Goal: Transaction & Acquisition: Purchase product/service

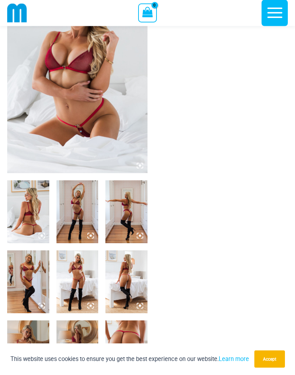
scroll to position [81, 0]
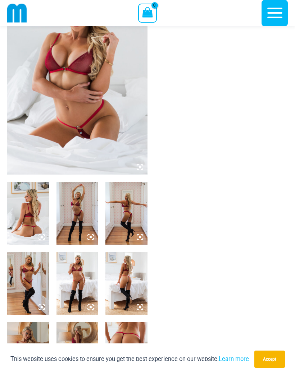
click at [97, 112] on img at bounding box center [77, 69] width 140 height 210
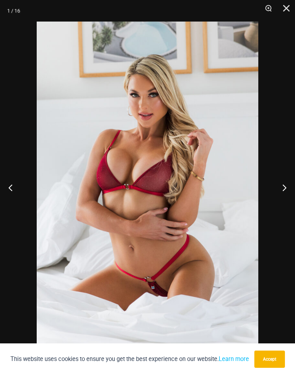
click at [283, 190] on button "Next" at bounding box center [281, 188] width 27 height 36
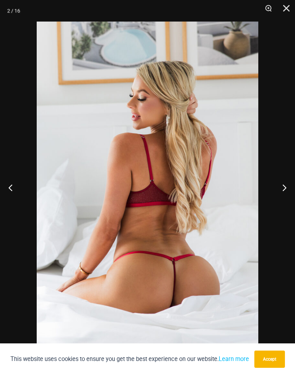
click at [284, 194] on button "Next" at bounding box center [281, 188] width 27 height 36
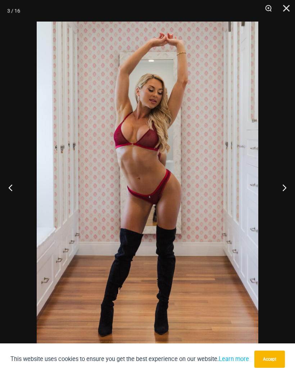
click at [283, 195] on button "Next" at bounding box center [281, 188] width 27 height 36
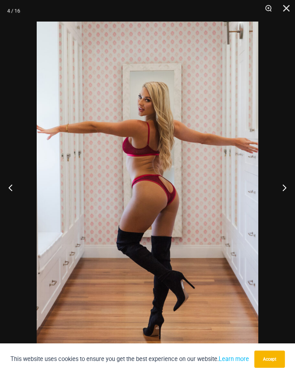
click at [281, 195] on button "Next" at bounding box center [281, 188] width 27 height 36
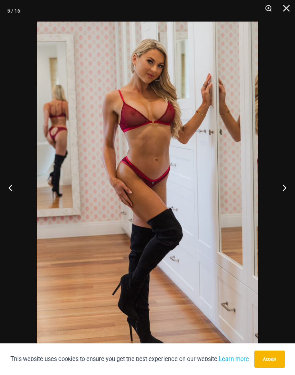
click at [279, 199] on button "Next" at bounding box center [281, 188] width 27 height 36
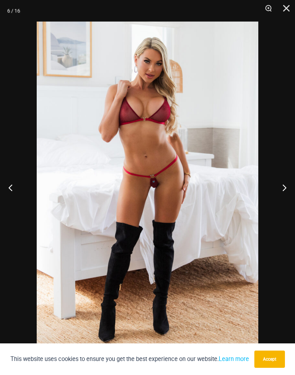
click at [278, 197] on button "Next" at bounding box center [281, 188] width 27 height 36
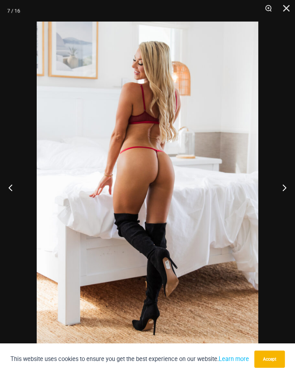
click at [277, 201] on button "Next" at bounding box center [281, 188] width 27 height 36
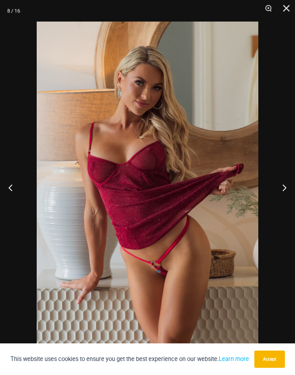
click at [276, 205] on button "Next" at bounding box center [281, 188] width 27 height 36
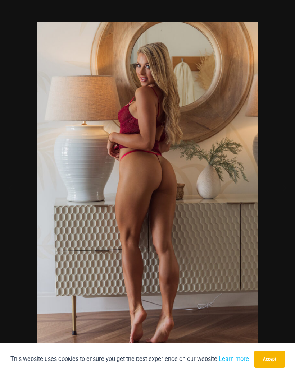
click at [276, 197] on div at bounding box center [147, 187] width 295 height 375
click at [282, 191] on button "Next" at bounding box center [281, 188] width 27 height 36
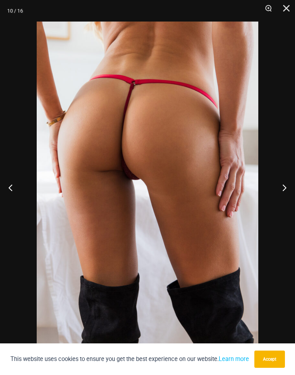
click at [283, 194] on button "Next" at bounding box center [281, 188] width 27 height 36
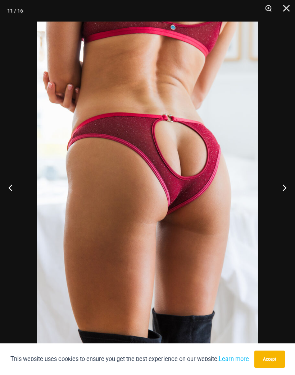
click at [283, 191] on button "Next" at bounding box center [281, 188] width 27 height 36
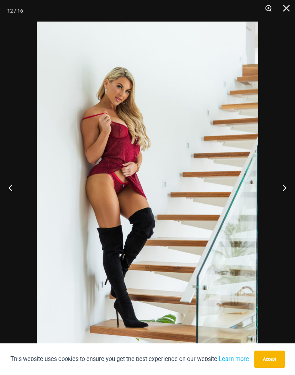
click at [279, 193] on button "Next" at bounding box center [281, 188] width 27 height 36
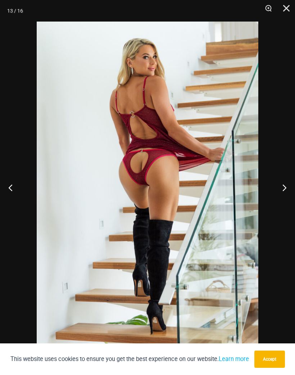
click at [280, 193] on button "Next" at bounding box center [281, 188] width 27 height 36
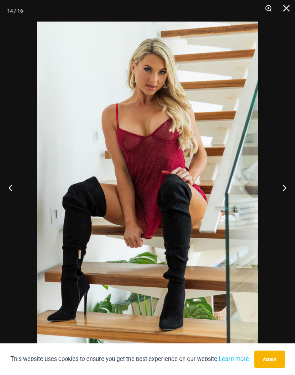
click at [280, 194] on button "Next" at bounding box center [281, 188] width 27 height 36
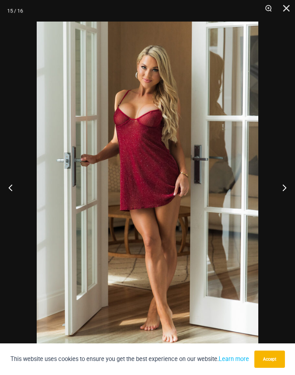
click at [283, 193] on button "Next" at bounding box center [281, 188] width 27 height 36
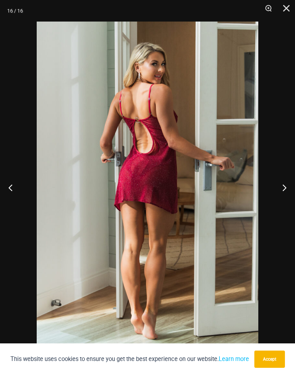
click at [287, 12] on button "Close" at bounding box center [284, 11] width 18 height 22
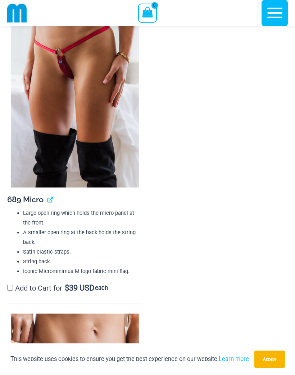
scroll to position [1410, 0]
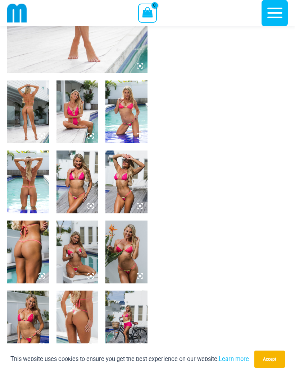
scroll to position [168, 0]
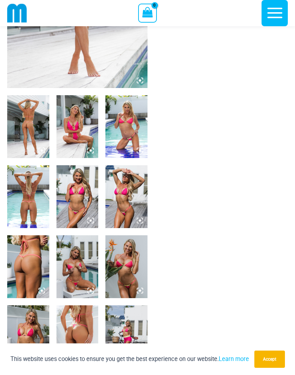
click at [31, 330] on img at bounding box center [28, 337] width 42 height 63
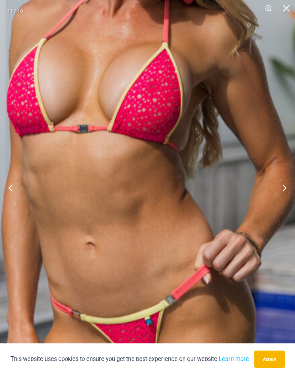
click at [178, 243] on img at bounding box center [123, 145] width 459 height 689
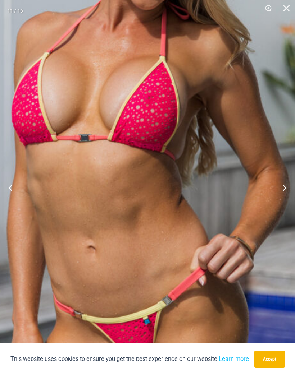
click at [285, 9] on button "Close" at bounding box center [284, 11] width 18 height 22
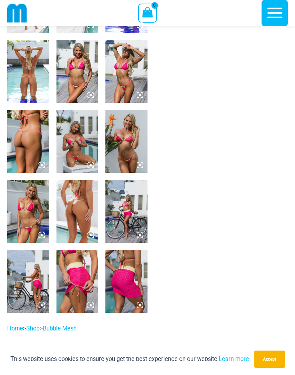
scroll to position [295, 0]
